Goal: Information Seeking & Learning: Find contact information

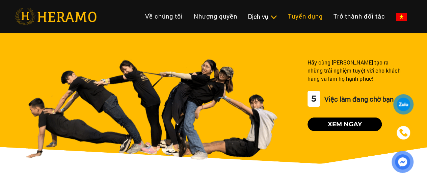
click at [283, 15] on link "Tuyển dụng" at bounding box center [306, 16] width 46 height 15
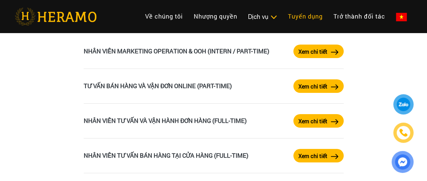
scroll to position [1149, 0]
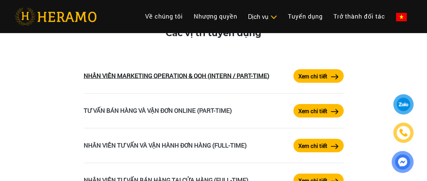
click at [242, 76] on link "NHÂN VIÊN MARKETING OPERATION & OOH (INTERN / PART-TIME)" at bounding box center [177, 76] width 186 height 8
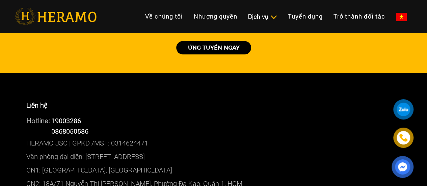
scroll to position [507, 0]
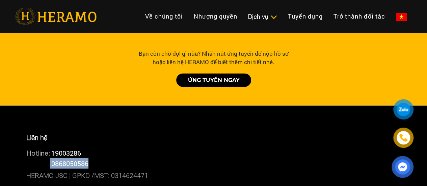
drag, startPoint x: 99, startPoint y: 148, endPoint x: 52, endPoint y: 150, distance: 47.0
click at [52, 158] on div "Hotline: 0868050586" at bounding box center [213, 163] width 375 height 10
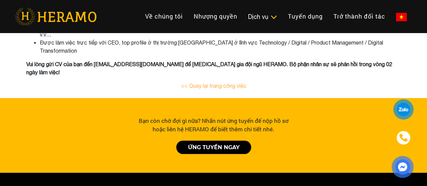
scroll to position [439, 0]
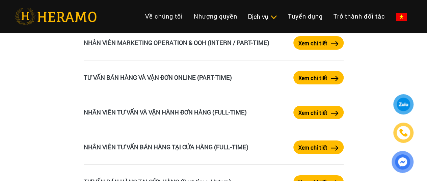
scroll to position [1149, 0]
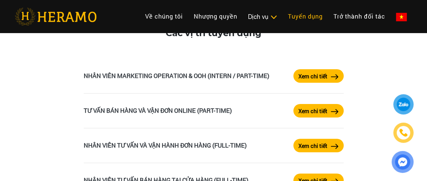
click at [283, 11] on link "Tuyển dụng" at bounding box center [306, 16] width 46 height 15
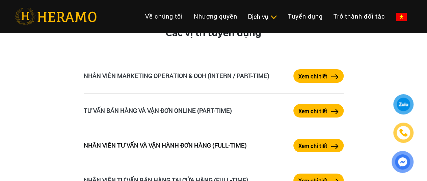
click at [201, 148] on link "NHÂN VIÊN TƯ VẤN VÀ VẬN HÀNH ĐƠN HÀNG (FULL-TIME)" at bounding box center [165, 145] width 163 height 8
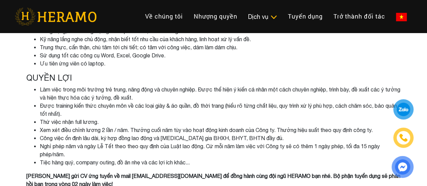
scroll to position [304, 0]
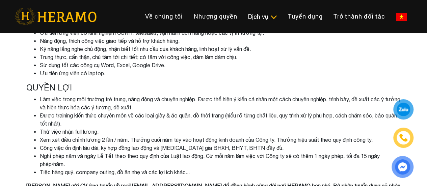
click at [168, 143] on li "Xem xét điều chỉnh lương 2 lần / năm. Thưởng cuối năm tùy vào hoạt động kinh do…" at bounding box center [221, 140] width 362 height 8
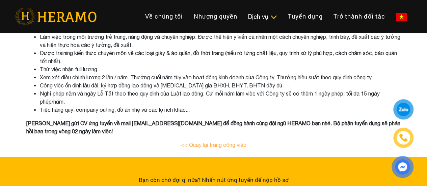
scroll to position [372, 0]
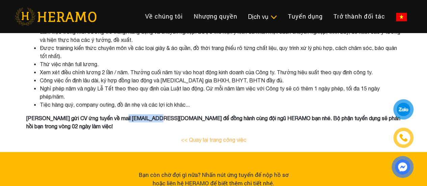
drag, startPoint x: 116, startPoint y: 118, endPoint x: 155, endPoint y: 117, distance: 38.5
click at [155, 117] on b "[PERSON_NAME] gửi CV ứng tuyển về mail [EMAIL_ADDRESS][DOMAIN_NAME] để đồng hàn…" at bounding box center [213, 122] width 374 height 14
copy b "[EMAIL_ADDRESS][DOMAIN_NAME]"
